Goal: Transaction & Acquisition: Book appointment/travel/reservation

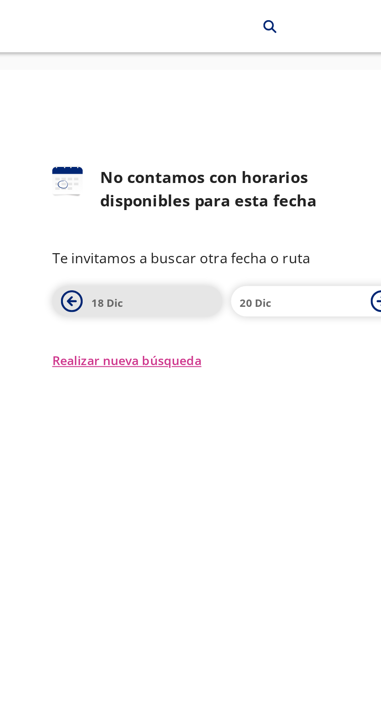
click at [146, 151] on button "18 Dic" at bounding box center [143, 158] width 89 height 16
click at [161, 155] on span "17 Dic" at bounding box center [151, 158] width 64 height 11
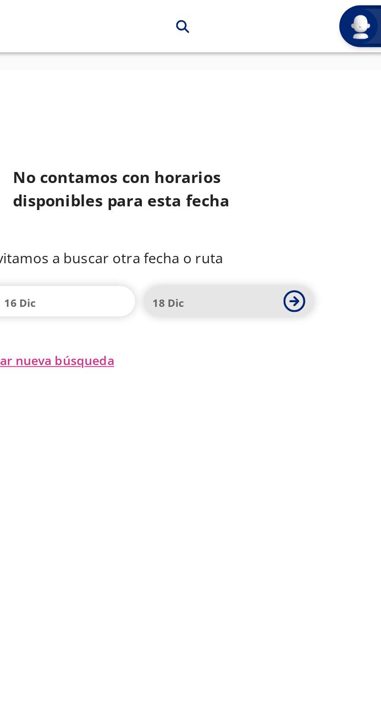
click at [277, 156] on icon at bounding box center [271, 158] width 11 height 11
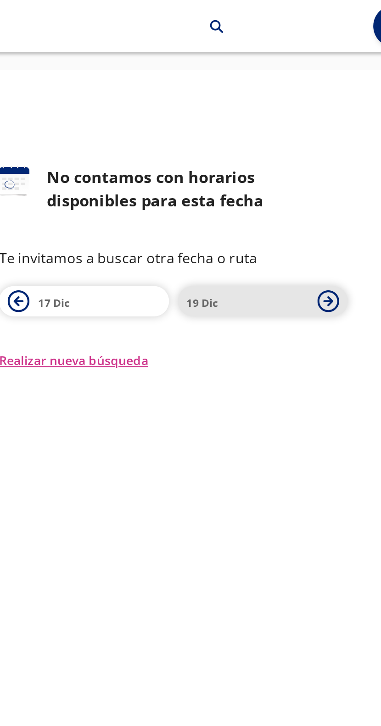
click at [226, 153] on span "19 Dic" at bounding box center [229, 158] width 64 height 11
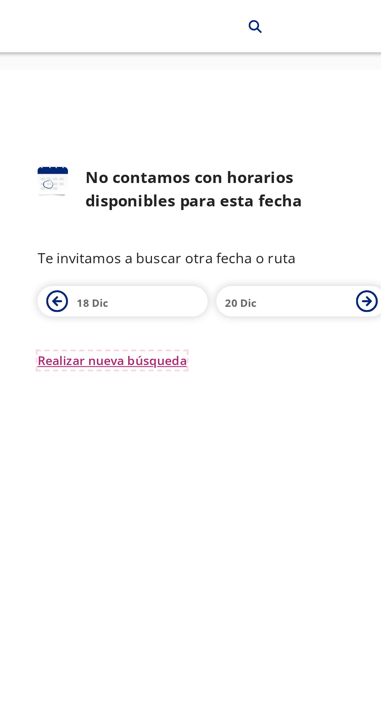
click at [151, 188] on button "Realizar nueva búsqueda" at bounding box center [138, 190] width 78 height 10
